Goal: Complete application form: Complete application form

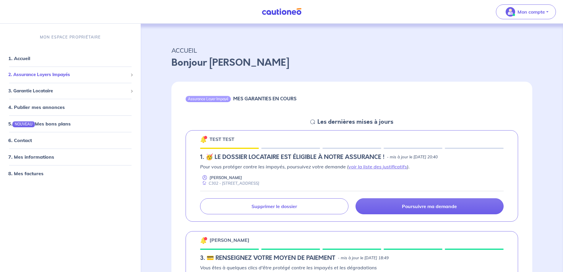
click at [36, 74] on span "2. Assurance Loyers Impayés" at bounding box center [68, 74] width 120 height 7
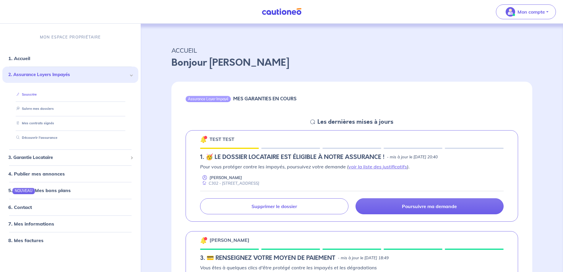
click at [37, 95] on link "Souscrire" at bounding box center [25, 94] width 23 height 4
click at [19, 58] on link "1. Accueil" at bounding box center [19, 58] width 22 height 6
click at [376, 167] on link "voir la liste des justificatifs" at bounding box center [377, 166] width 58 height 6
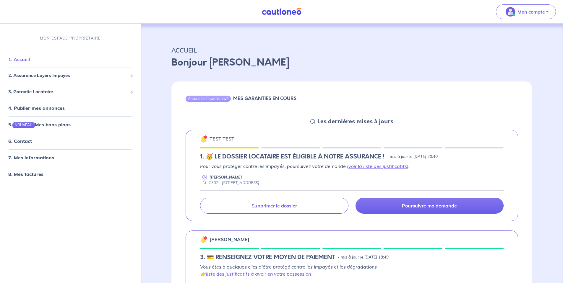
click at [30, 62] on link "1. Accueil" at bounding box center [19, 59] width 22 height 6
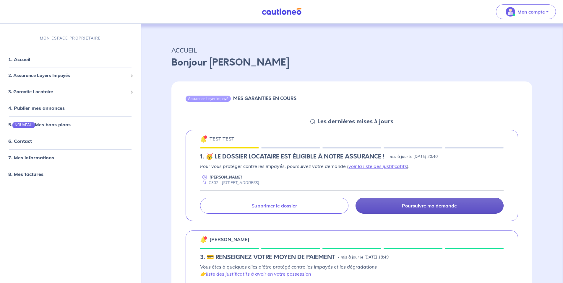
click at [369, 205] on link "Poursuivre ma demande" at bounding box center [429, 206] width 148 height 16
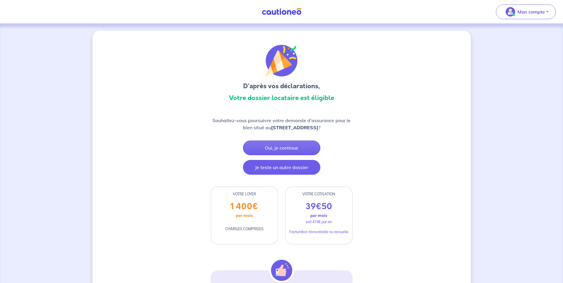
click at [282, 169] on button "Je teste un autre dossier" at bounding box center [281, 167] width 77 height 15
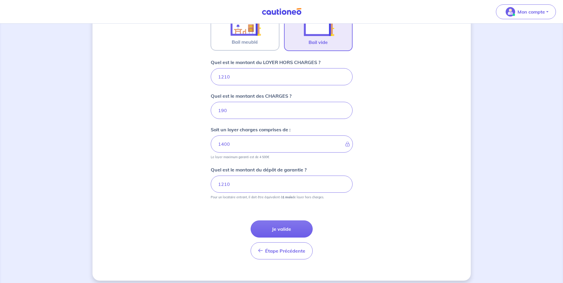
scroll to position [212, 0]
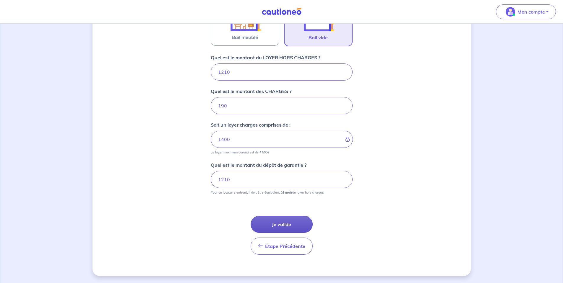
click at [303, 227] on button "Je valide" at bounding box center [282, 224] width 62 height 17
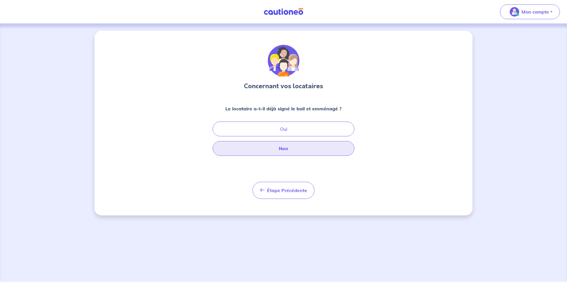
click at [275, 147] on button "Non" at bounding box center [284, 148] width 142 height 15
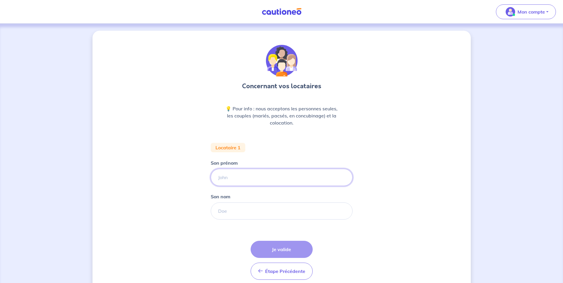
click at [228, 178] on input "Son prénom" at bounding box center [282, 177] width 142 height 17
type input "lopes"
click at [231, 178] on input "filippe" at bounding box center [282, 177] width 142 height 17
type input "filipe"
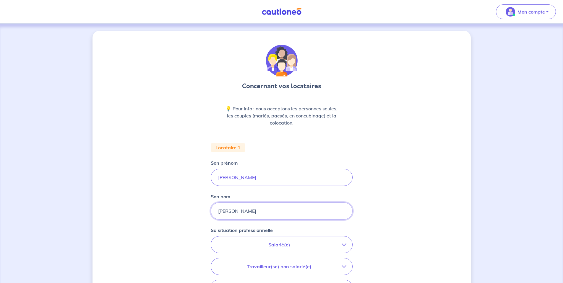
type input "Lopes"
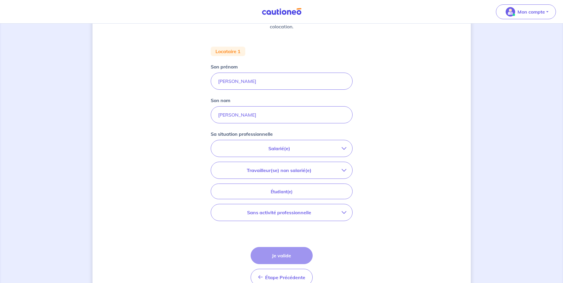
scroll to position [118, 0]
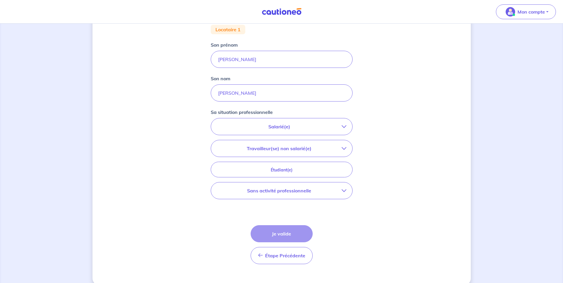
click at [291, 155] on button "Travailleur(se) non salarié(e)" at bounding box center [281, 148] width 141 height 17
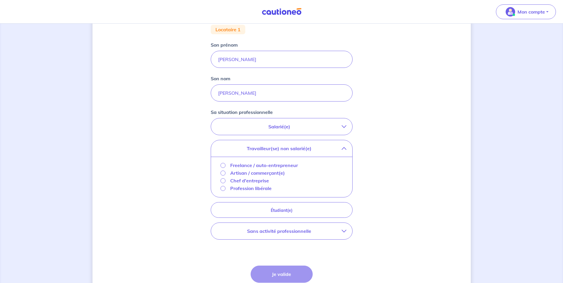
click at [263, 167] on p "Freelance / auto-entrepreneur" at bounding box center [264, 165] width 68 height 7
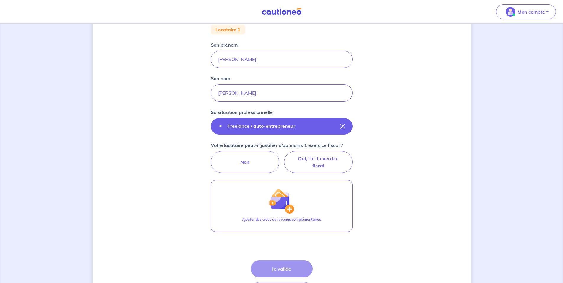
click at [265, 128] on p "Freelance / auto-entrepreneur" at bounding box center [261, 126] width 68 height 7
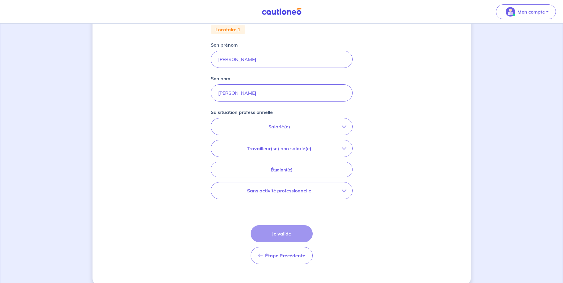
click at [267, 151] on p "Travailleur(se) non salarié(e)" at bounding box center [279, 148] width 125 height 7
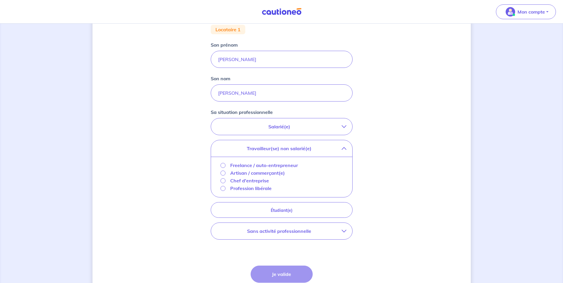
click at [257, 166] on p "Freelance / auto-entrepreneur" at bounding box center [264, 165] width 68 height 7
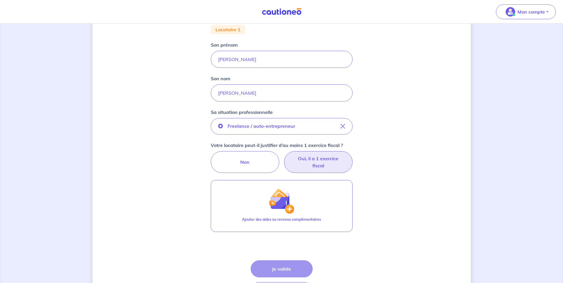
click at [320, 167] on label "Oui, il a 1 exercice fiscal" at bounding box center [318, 162] width 69 height 22
click at [283, 155] on input "Oui, il a 1 exercice fiscal" at bounding box center [281, 153] width 4 height 4
radio input "true"
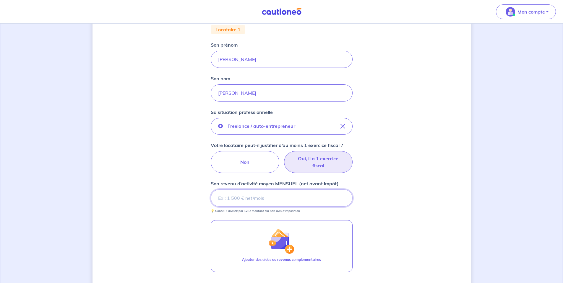
click at [273, 199] on input "Son revenu d’activité moyen MENSUEL (net avant impôt)" at bounding box center [282, 198] width 142 height 17
click at [263, 199] on input "Son revenu d’activité moyen MENSUEL (net avant impôt)" at bounding box center [282, 198] width 142 height 17
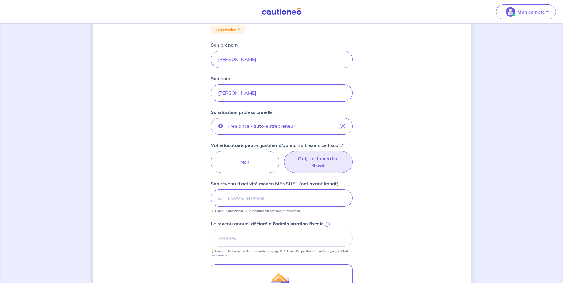
type input "6"
click at [243, 199] on input "61" at bounding box center [282, 198] width 142 height 17
drag, startPoint x: 243, startPoint y: 199, endPoint x: 0, endPoint y: 151, distance: 247.8
click at [0, 151] on div "Concernant vos locataires 💡 Pour info : nous acceptons les personnes seules, le…" at bounding box center [281, 158] width 563 height 507
click at [240, 200] on input "5104" at bounding box center [282, 198] width 142 height 17
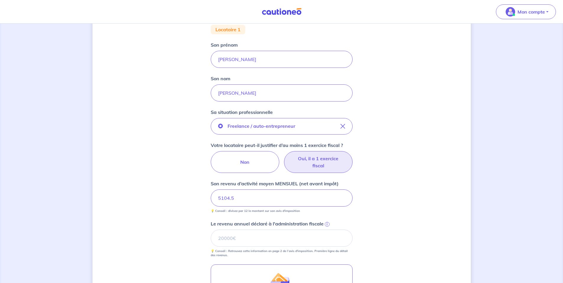
click at [325, 222] on div "i" at bounding box center [327, 224] width 6 height 6
click at [325, 230] on input "Le revenu annuel déclaré à l'administration fiscale i" at bounding box center [282, 238] width 142 height 17
click at [326, 223] on span "i" at bounding box center [327, 224] width 5 height 5
click at [326, 230] on input "Le revenu annuel déclaré à l'administration fiscale i" at bounding box center [282, 238] width 142 height 17
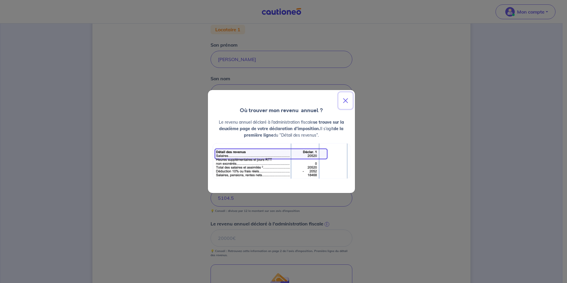
click at [347, 101] on button "Close" at bounding box center [346, 100] width 14 height 17
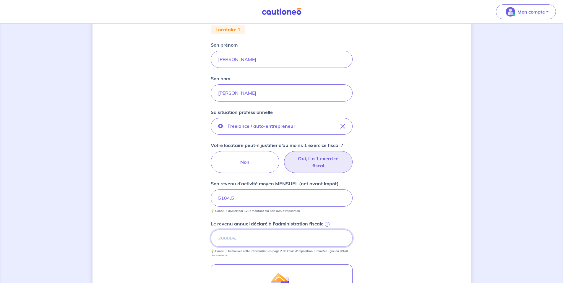
click at [261, 239] on input "Le revenu annuel déclaré à l'administration fiscale i" at bounding box center [282, 238] width 142 height 17
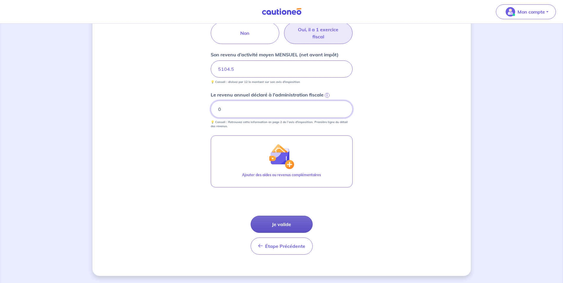
type input "0"
click at [305, 222] on button "Je valide" at bounding box center [282, 224] width 62 height 17
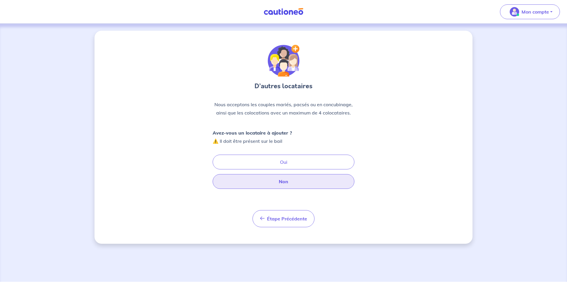
click at [256, 185] on button "Non" at bounding box center [284, 181] width 142 height 15
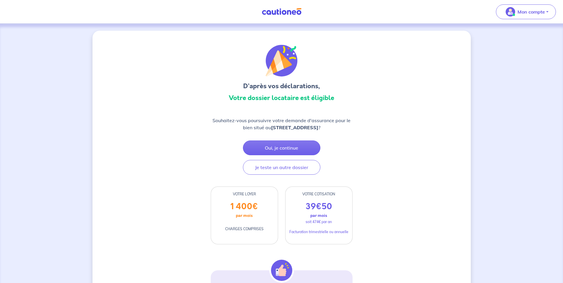
drag, startPoint x: 204, startPoint y: 114, endPoint x: 357, endPoint y: 134, distance: 153.5
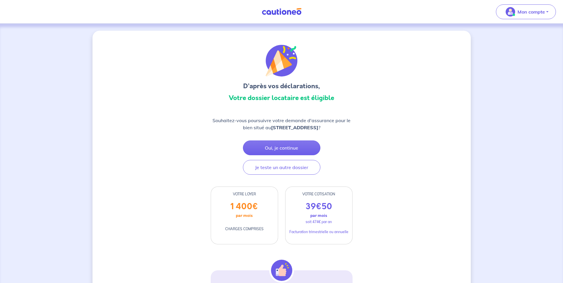
drag, startPoint x: 287, startPoint y: 164, endPoint x: 361, endPoint y: 133, distance: 79.5
click at [286, 166] on button "Je teste un autre dossier" at bounding box center [281, 167] width 77 height 15
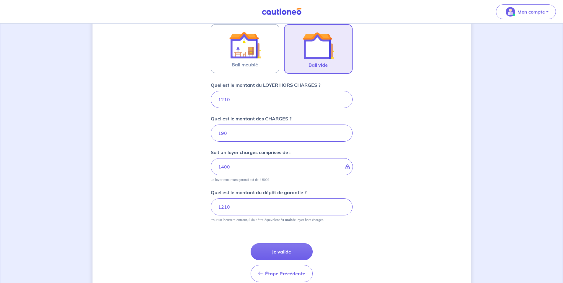
scroll to position [212, 0]
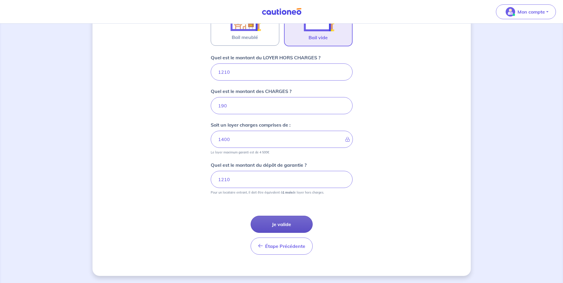
click at [294, 219] on button "Je valide" at bounding box center [282, 224] width 62 height 17
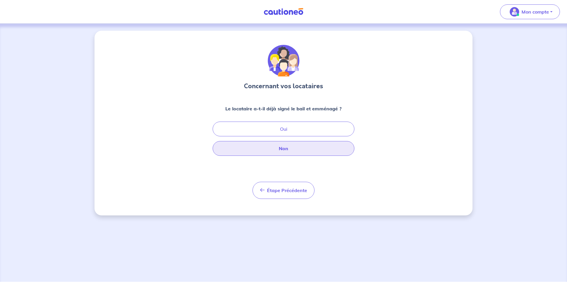
click at [266, 154] on button "Non" at bounding box center [284, 148] width 142 height 15
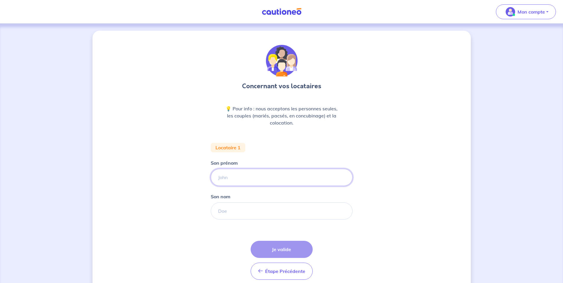
click at [233, 186] on input "Son prénom" at bounding box center [282, 177] width 142 height 17
type input "filipe"
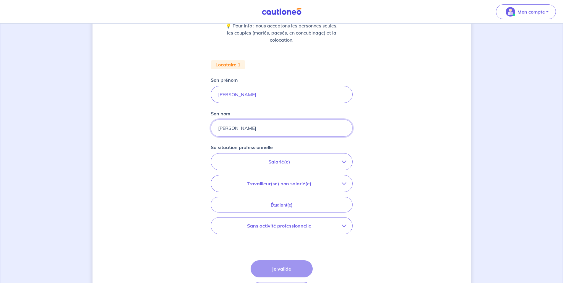
scroll to position [89, 0]
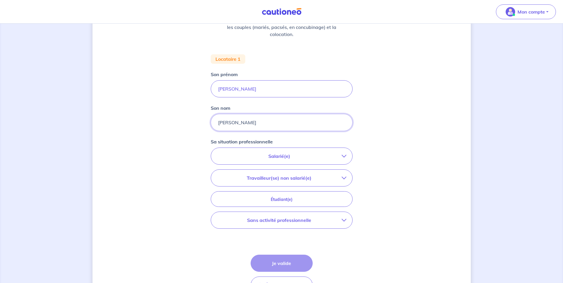
type input "lopes"
click at [290, 181] on p "Travailleur(se) non salarié(e)" at bounding box center [279, 178] width 125 height 7
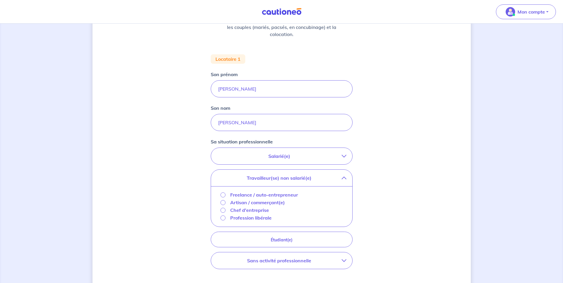
click at [243, 219] on p "Profession libérale" at bounding box center [250, 217] width 41 height 7
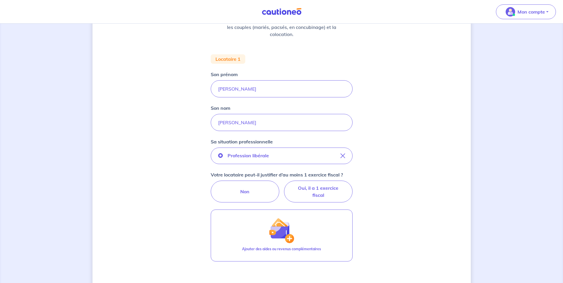
click at [358, 197] on div "Concernant vos locataires 💡 Pour info : nous acceptons les personnes seules, le…" at bounding box center [281, 146] width 378 height 408
click at [336, 195] on label "Oui, il a 1 exercice fiscal" at bounding box center [318, 192] width 69 height 22
click at [283, 185] on input "Oui, il a 1 exercice fiscal" at bounding box center [281, 183] width 4 height 4
radio input "true"
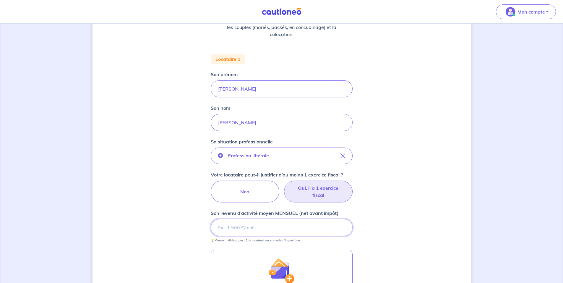
click at [244, 233] on input "Son revenu d’activité moyen MENSUEL (net avant impôt)" at bounding box center [282, 227] width 142 height 17
click at [258, 225] on input "Son revenu d’activité moyen MENSUEL (net avant impôt)" at bounding box center [282, 227] width 142 height 17
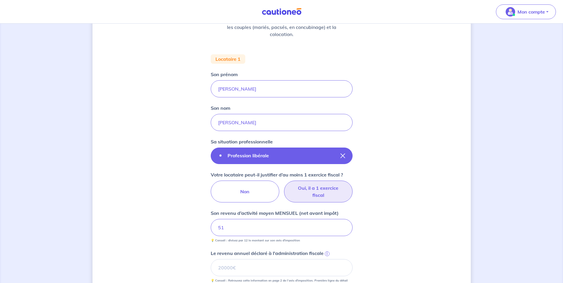
click at [344, 155] on icon "button" at bounding box center [342, 156] width 5 height 5
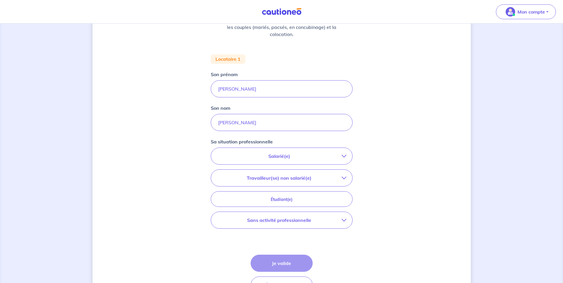
click at [280, 157] on p "Salarié(e)" at bounding box center [279, 156] width 125 height 7
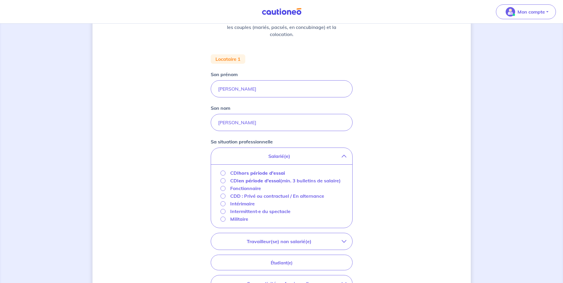
click at [262, 245] on p "Travailleur(se) non salarié(e)" at bounding box center [279, 241] width 125 height 7
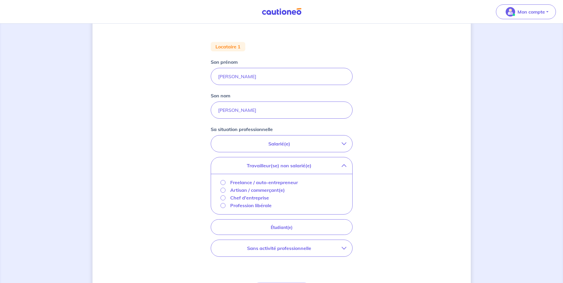
scroll to position [118, 0]
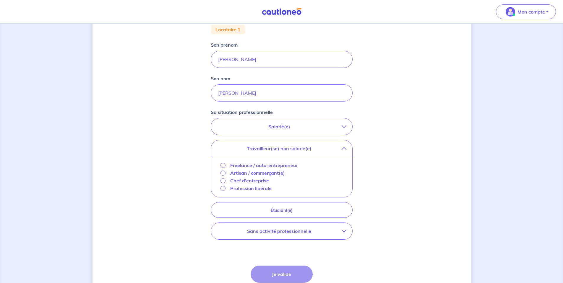
click at [248, 164] on p "Freelance / auto-entrepreneur" at bounding box center [264, 165] width 68 height 7
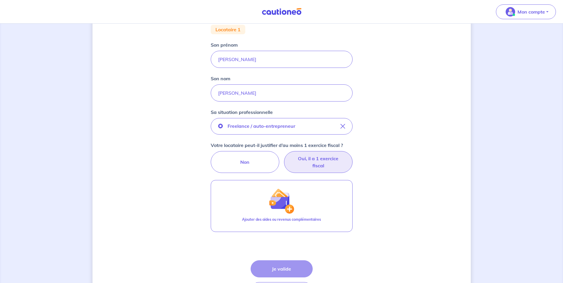
click at [313, 161] on label "Oui, il a 1 exercice fiscal" at bounding box center [318, 162] width 69 height 22
click at [283, 155] on input "Oui, il a 1 exercice fiscal" at bounding box center [281, 153] width 4 height 4
radio input "true"
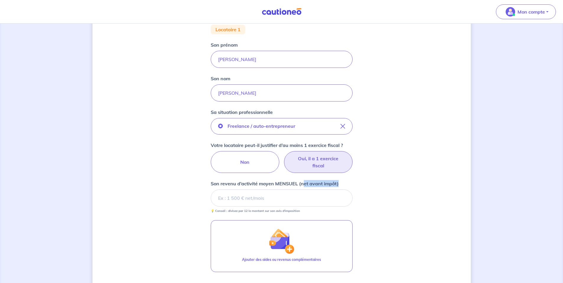
drag, startPoint x: 302, startPoint y: 182, endPoint x: 340, endPoint y: 180, distance: 37.6
click at [340, 180] on div "Freelance / auto-entrepreneur Votre locataire peut-il justifier d’au moins 1 ex…" at bounding box center [282, 165] width 142 height 95
click at [312, 185] on p "Son revenu d’activité moyen MENSUEL (net avant impôt)" at bounding box center [275, 183] width 128 height 7
click at [312, 190] on input "Son revenu d’activité moyen MENSUEL (net avant impôt)" at bounding box center [282, 198] width 142 height 17
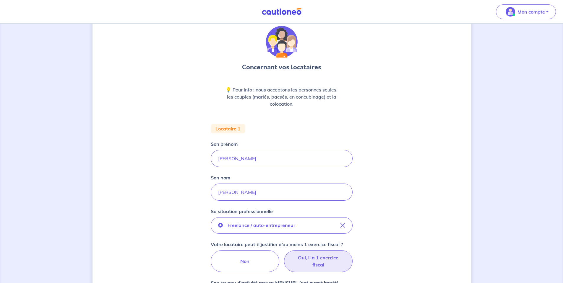
scroll to position [148, 0]
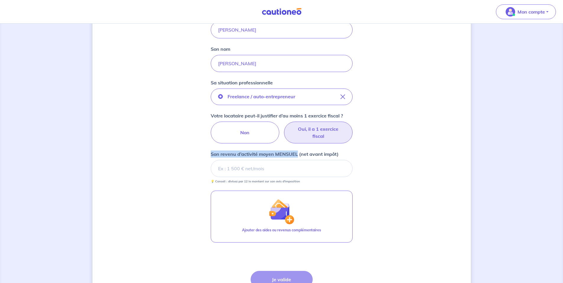
drag, startPoint x: 212, startPoint y: 155, endPoint x: 298, endPoint y: 153, distance: 86.3
click at [298, 153] on p "Son revenu d’activité moyen MENSUEL (net avant impôt)" at bounding box center [275, 154] width 128 height 7
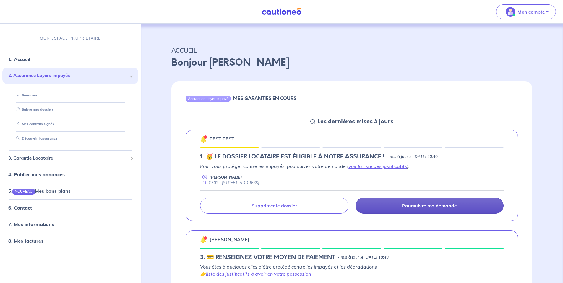
click at [396, 209] on link "Poursuivre ma demande" at bounding box center [429, 206] width 148 height 16
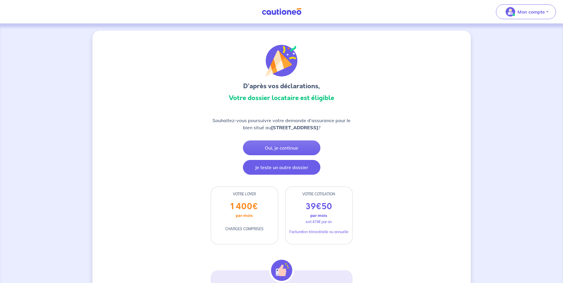
click at [270, 168] on button "Je teste un autre dossier" at bounding box center [281, 167] width 77 height 15
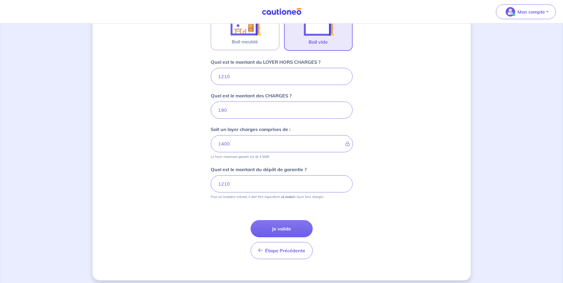
scroll to position [212, 0]
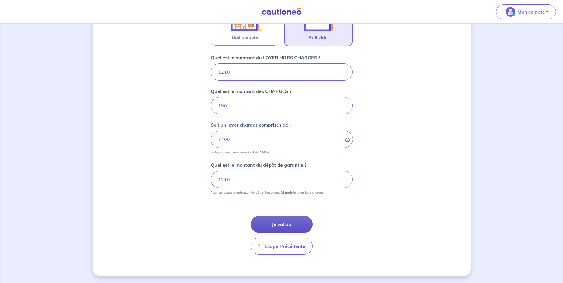
click at [269, 227] on button "Je valide" at bounding box center [282, 224] width 62 height 17
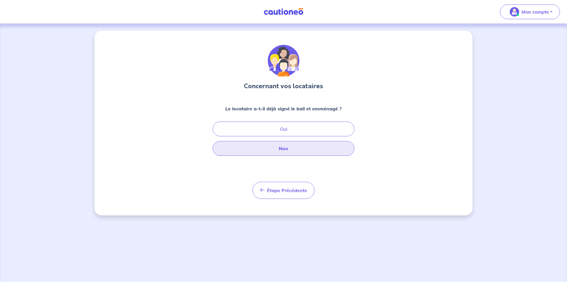
click at [272, 149] on button "Non" at bounding box center [284, 148] width 142 height 15
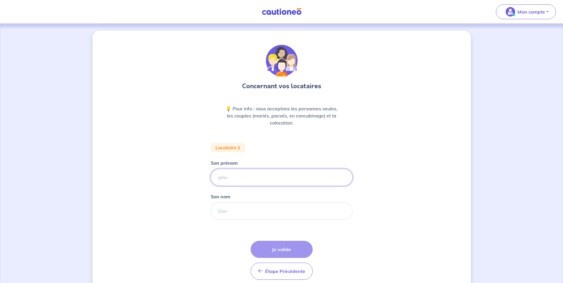
click at [249, 176] on input "Son prénom" at bounding box center [282, 177] width 142 height 17
type input "roch"
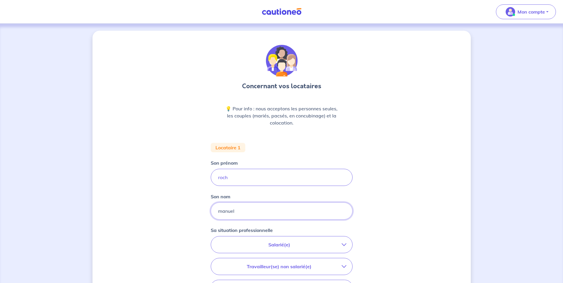
type input "manuel"
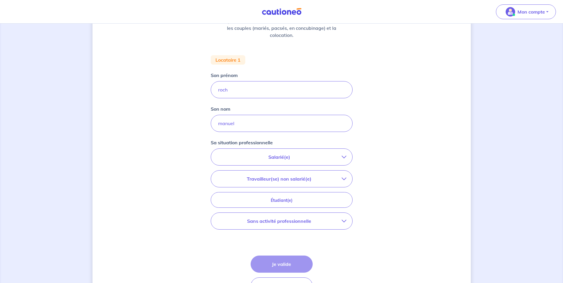
scroll to position [89, 0]
click at [298, 152] on button "Salarié(e)" at bounding box center [281, 156] width 141 height 17
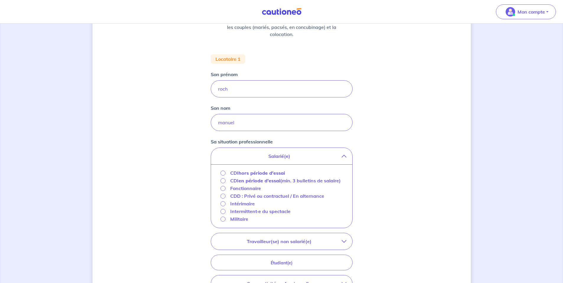
click at [247, 175] on strong "hors période d'essai" at bounding box center [261, 173] width 46 height 6
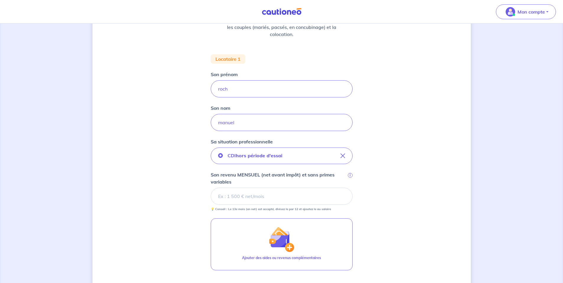
click at [246, 195] on input "Son revenu MENSUEL (net avant impôt) et sans primes variables i" at bounding box center [282, 196] width 142 height 17
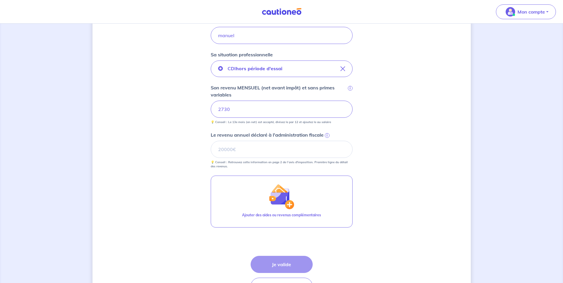
scroll to position [207, 0]
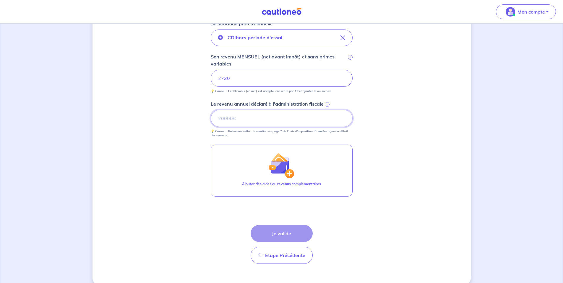
click at [257, 123] on input "Le revenu annuel déclaré à l'administration fiscale i" at bounding box center [282, 118] width 142 height 17
click at [243, 109] on div "Le revenu annuel déclaré à l'administration fiscale i 💡 Conseil : Retrouvez cet…" at bounding box center [282, 118] width 142 height 37
click at [241, 117] on input "Le revenu annuel déclaré à l'administration fiscale i" at bounding box center [282, 118] width 142 height 17
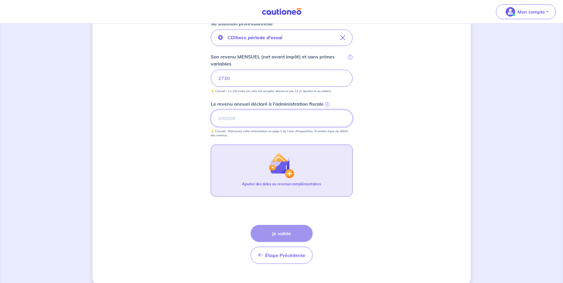
paste input "26361"
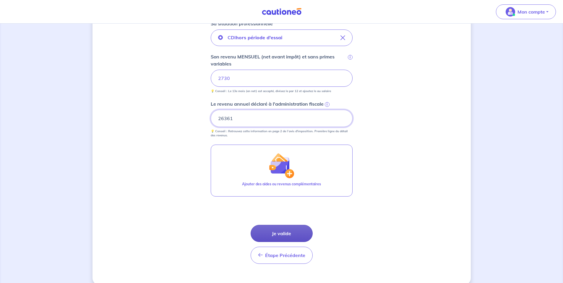
type input "26361"
click at [278, 231] on button "Je valide" at bounding box center [282, 233] width 62 height 17
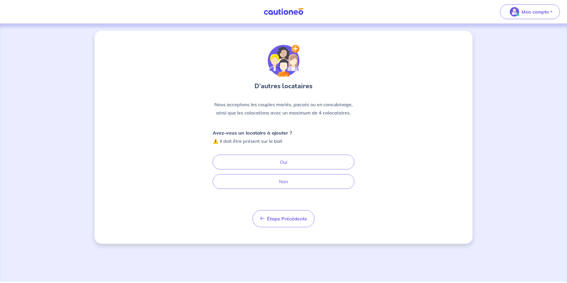
click at [277, 189] on div "D’autres locataires Nous acceptons les couples mariés, pacsés ou en concubinage…" at bounding box center [284, 136] width 142 height 183
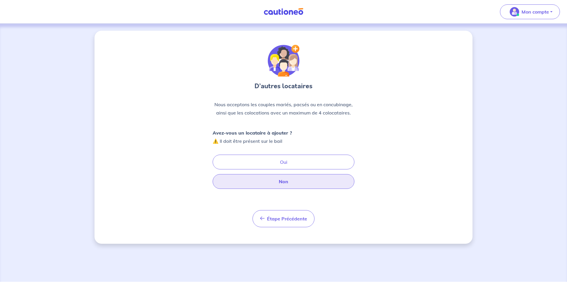
click at [277, 181] on button "Non" at bounding box center [284, 181] width 142 height 15
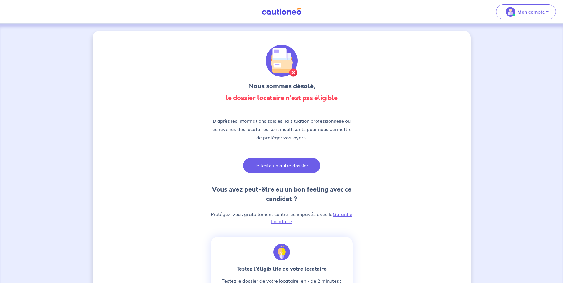
click at [261, 169] on button "Je teste un autre dossier" at bounding box center [281, 165] width 77 height 15
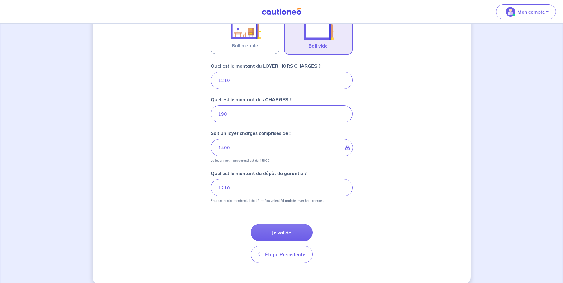
scroll to position [212, 0]
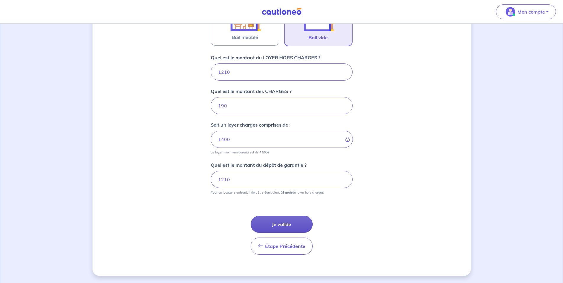
click at [278, 227] on button "Je valide" at bounding box center [282, 224] width 62 height 17
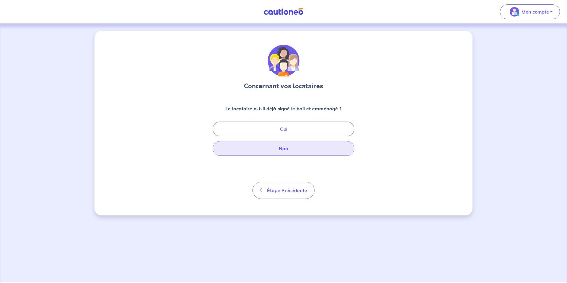
click at [269, 154] on button "Non" at bounding box center [284, 148] width 142 height 15
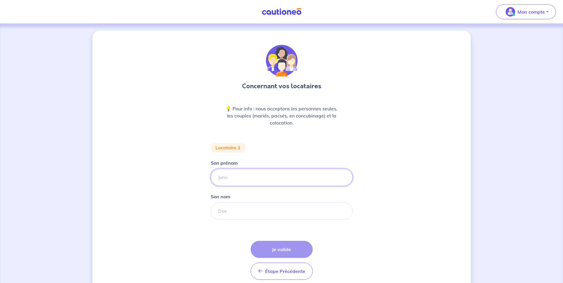
click at [252, 183] on input "Son prénom" at bounding box center [282, 177] width 142 height 17
type input "manuel"
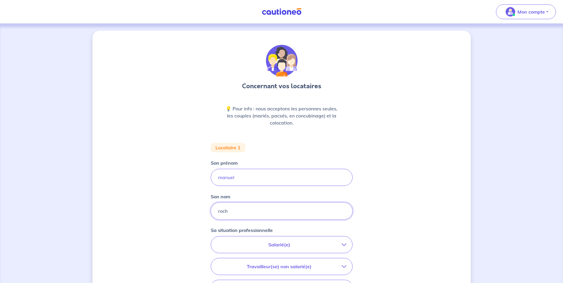
type input "roch"
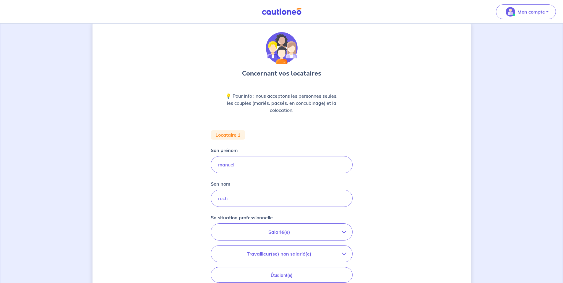
scroll to position [59, 0]
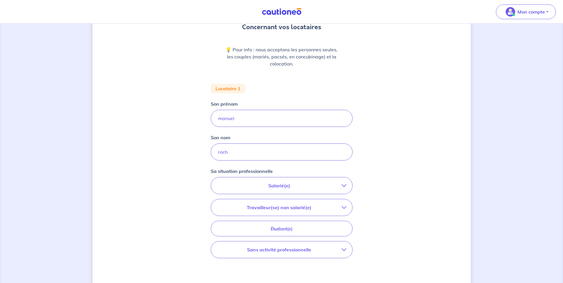
click at [273, 180] on button "Salarié(e)" at bounding box center [281, 186] width 141 height 17
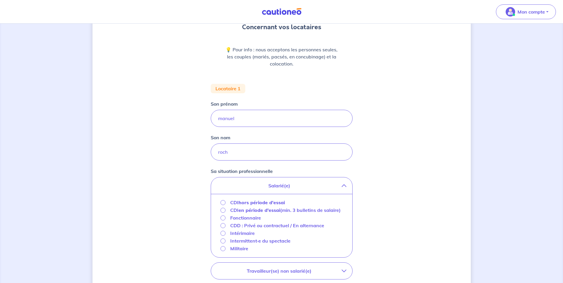
click at [255, 204] on strong "hors période d'essai" at bounding box center [261, 203] width 46 height 6
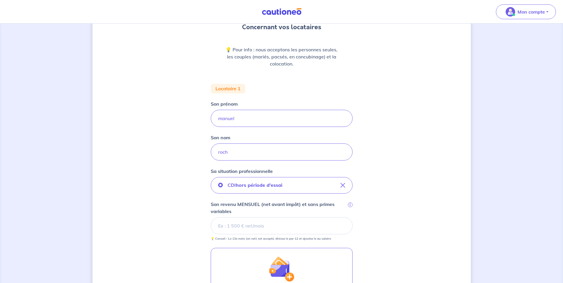
click at [261, 225] on input "Son revenu MENSUEL (net avant impôt) et sans primes variables i" at bounding box center [282, 225] width 142 height 17
click at [267, 226] on input "Son revenu MENSUEL (net avant impôt) et sans primes variables i" at bounding box center [282, 225] width 142 height 17
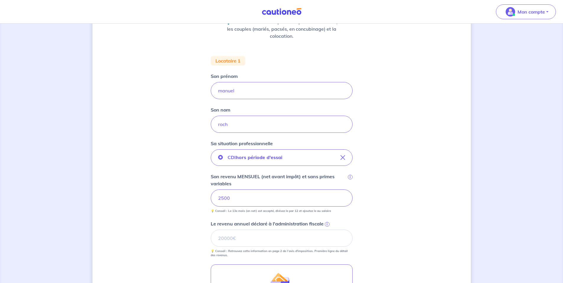
scroll to position [89, 0]
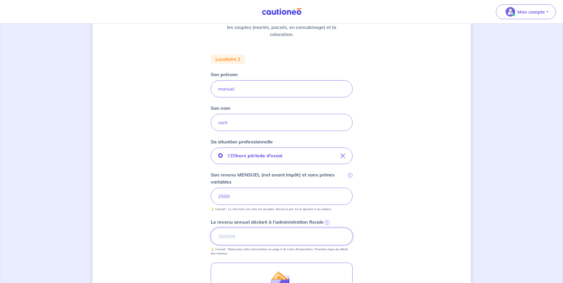
click at [287, 233] on input "Le revenu annuel déclaré à l'administration fiscale i" at bounding box center [282, 236] width 142 height 17
click at [264, 238] on input "Le revenu annuel déclaré à l'administration fiscale i" at bounding box center [282, 236] width 142 height 17
type input "26361"
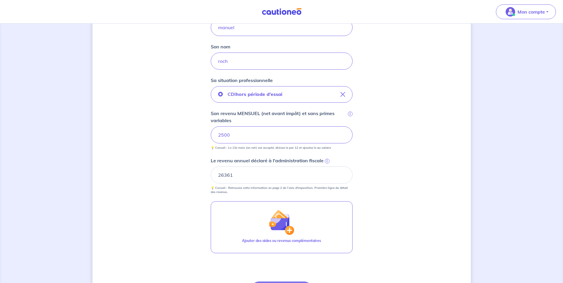
scroll to position [207, 0]
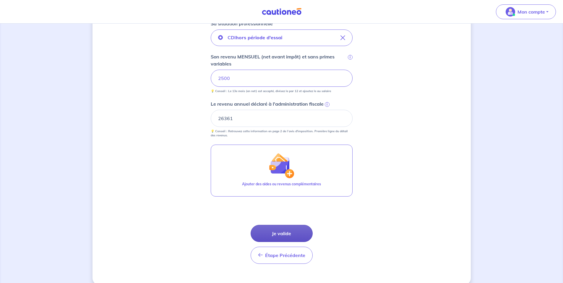
click at [272, 238] on button "Je valide" at bounding box center [282, 233] width 62 height 17
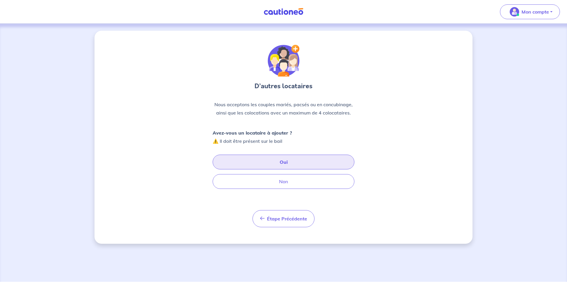
click at [287, 160] on button "Oui" at bounding box center [284, 162] width 142 height 15
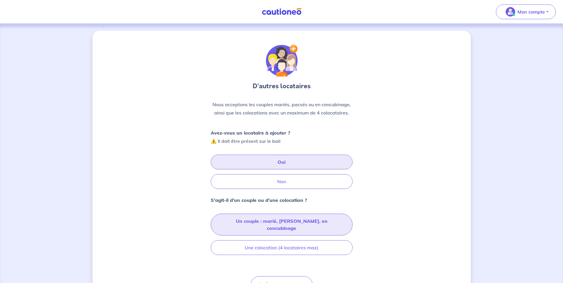
click at [282, 220] on button "Un couple : marié, [PERSON_NAME], en concubinage" at bounding box center [282, 225] width 142 height 22
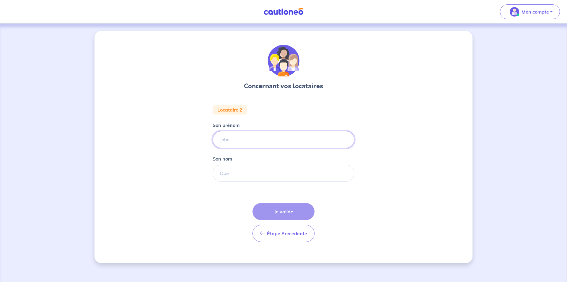
click at [256, 142] on input "Son prénom" at bounding box center [284, 139] width 142 height 17
type input "eza"
click at [255, 179] on input "Son nom" at bounding box center [284, 173] width 142 height 17
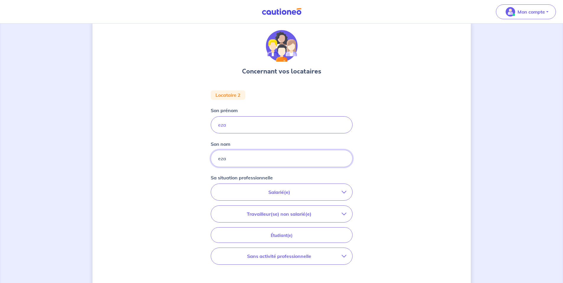
scroll to position [59, 0]
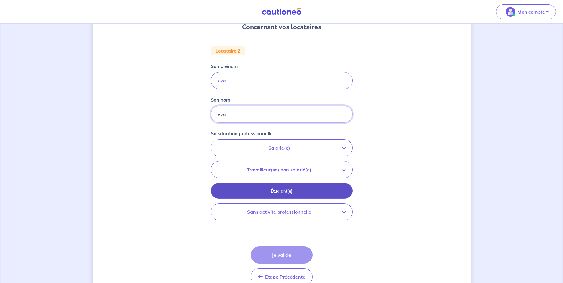
type input "eza"
click at [280, 195] on button "Étudiant(e)" at bounding box center [282, 191] width 142 height 16
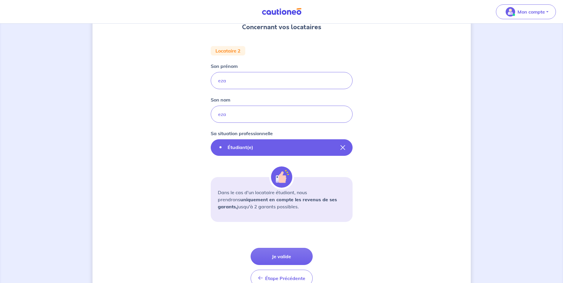
click at [344, 147] on icon "button" at bounding box center [342, 147] width 5 height 5
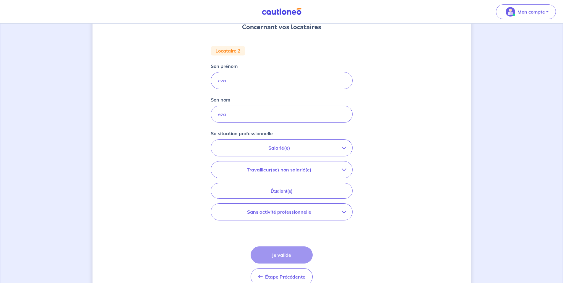
click at [293, 170] on p "Travailleur(se) non salarié(e)" at bounding box center [279, 169] width 125 height 7
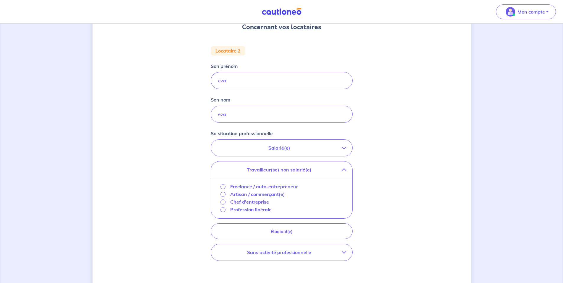
click at [286, 257] on button "Sans activité professionnelle" at bounding box center [281, 252] width 141 height 17
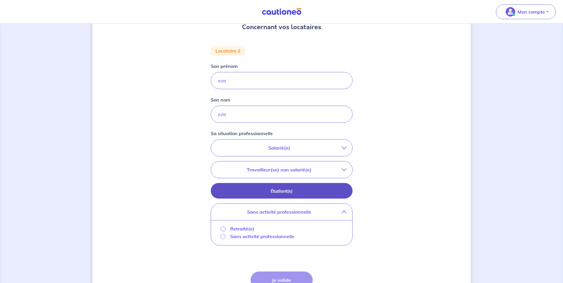
click at [284, 190] on p "Étudiant(e)" at bounding box center [281, 191] width 127 height 6
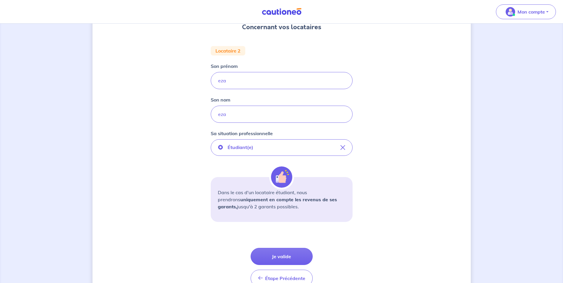
click at [290, 137] on div "Sa situation professionnelle Étudiant(e)" at bounding box center [282, 143] width 142 height 26
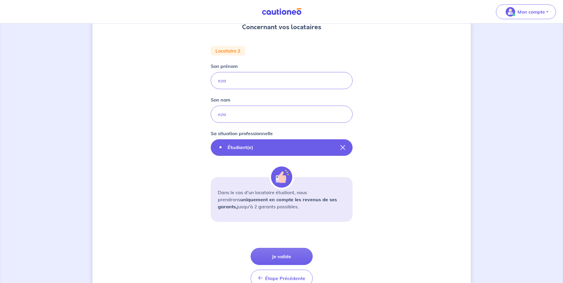
click at [344, 147] on icon "button" at bounding box center [342, 147] width 5 height 5
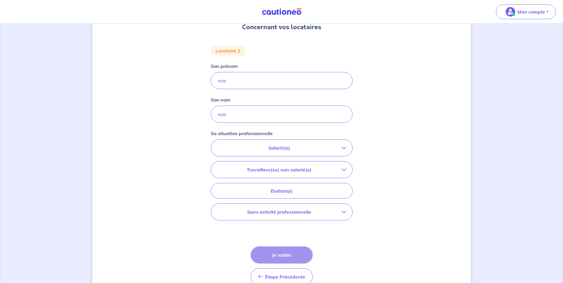
click at [263, 177] on button "Travailleur(se) non salarié(e)" at bounding box center [281, 170] width 141 height 17
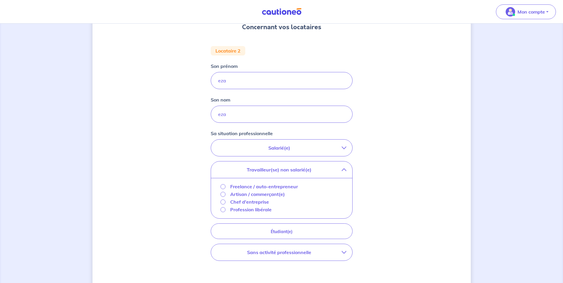
click at [278, 145] on p "Salarié(e)" at bounding box center [279, 147] width 125 height 7
